Goal: Information Seeking & Learning: Understand process/instructions

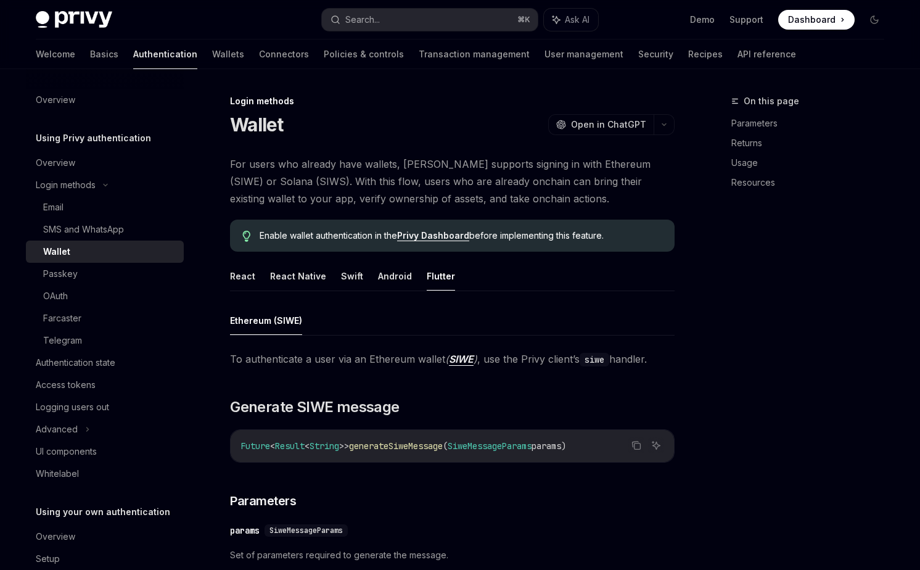
scroll to position [180, 0]
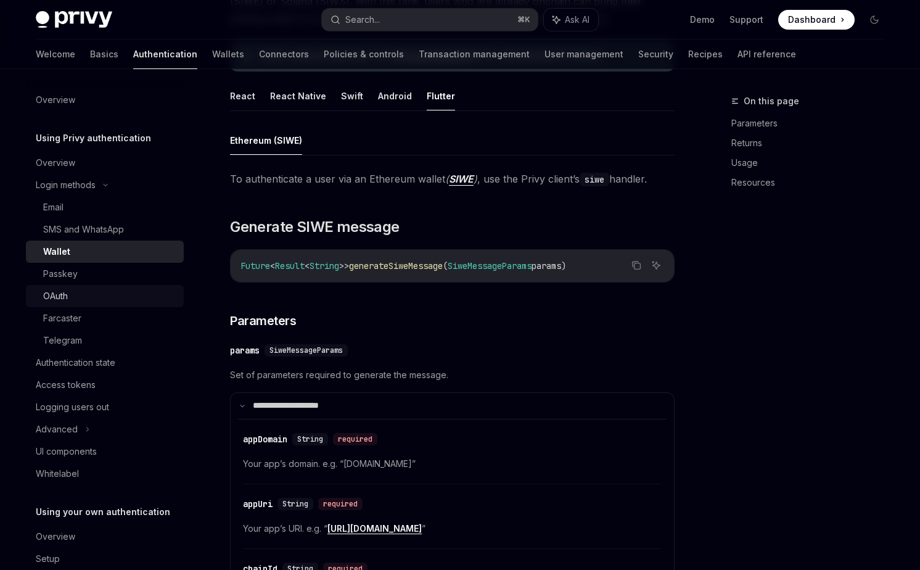
click at [107, 295] on div "OAuth" at bounding box center [109, 296] width 133 height 15
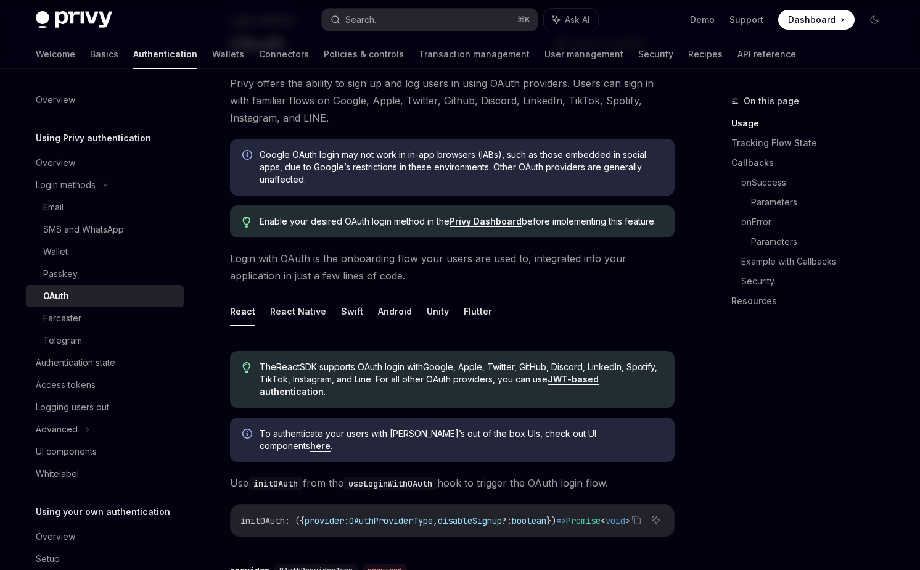
scroll to position [101, 0]
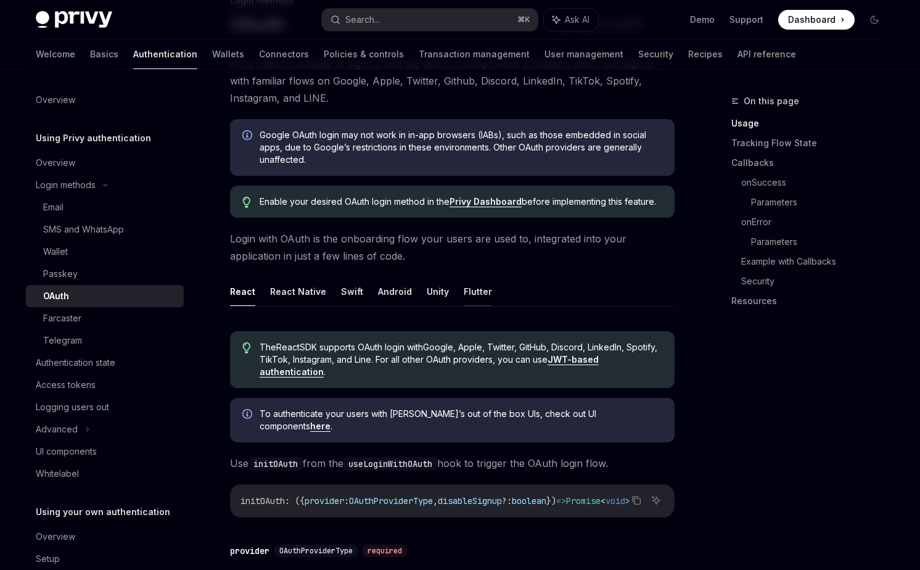
click at [484, 290] on button "Flutter" at bounding box center [478, 291] width 28 height 29
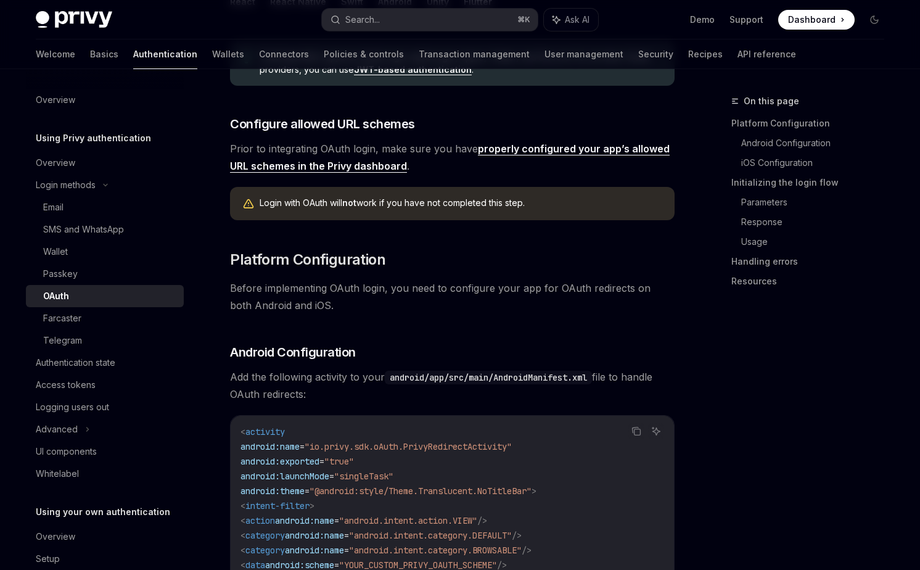
scroll to position [392, 0]
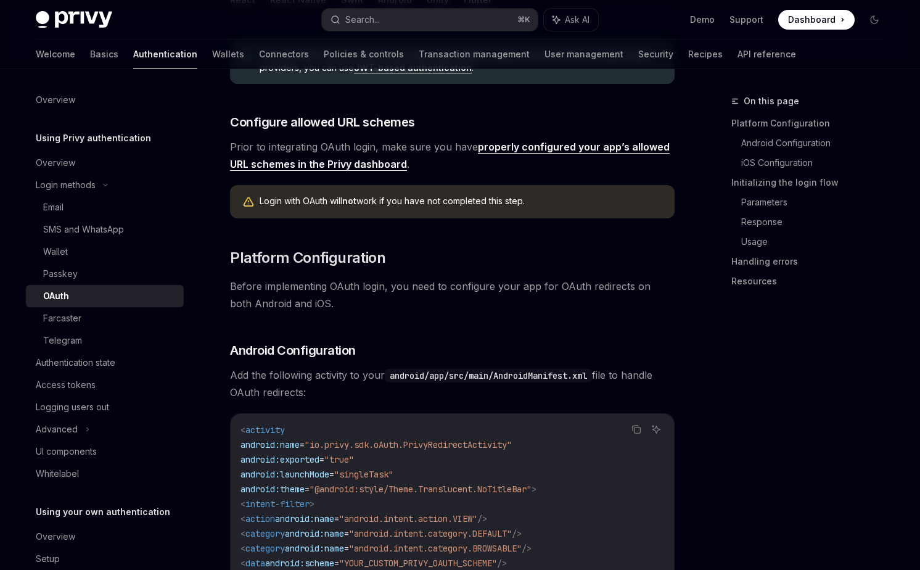
click at [537, 150] on link "properly configured your app’s allowed URL schemes in the Privy dashboard" at bounding box center [450, 156] width 440 height 30
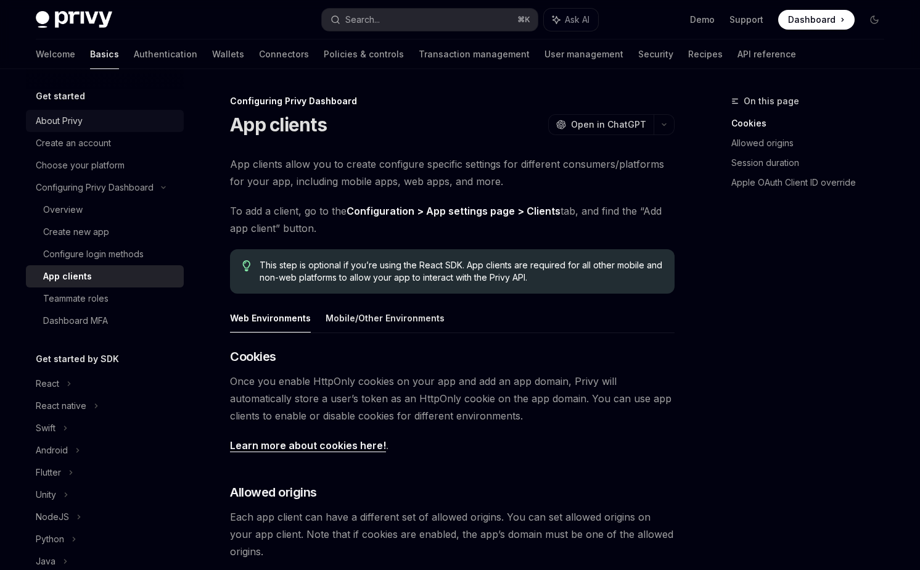
type textarea "*"
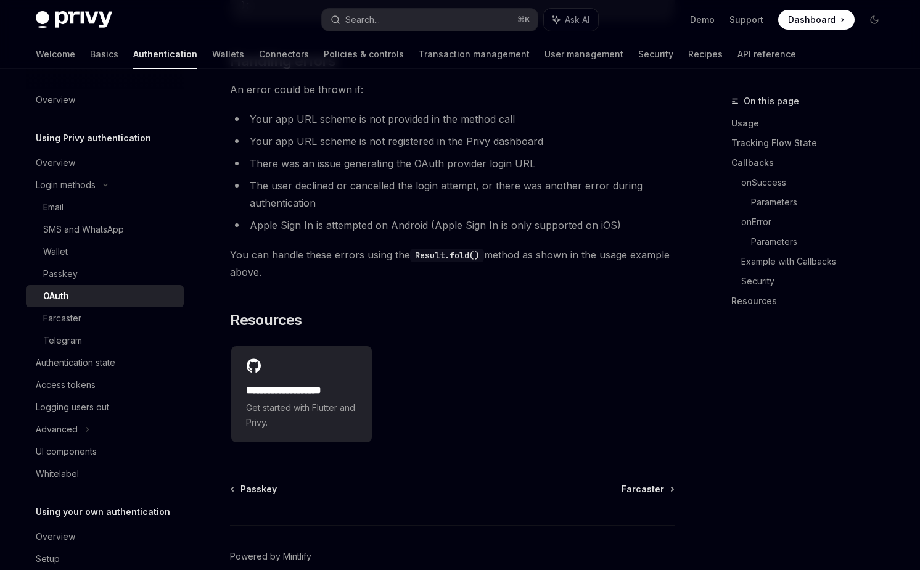
scroll to position [2190, 0]
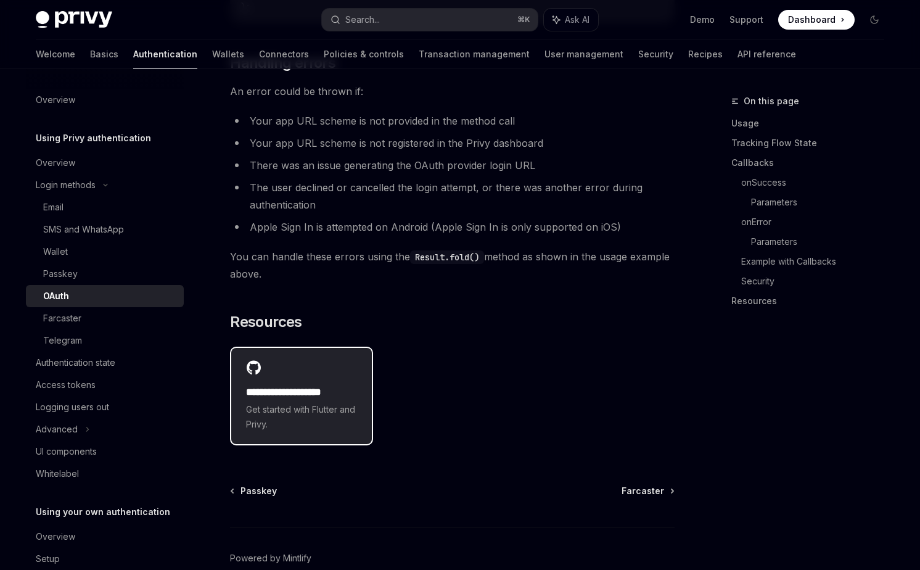
click at [334, 350] on div "**********" at bounding box center [301, 396] width 141 height 96
